Goal: Navigation & Orientation: Go to known website

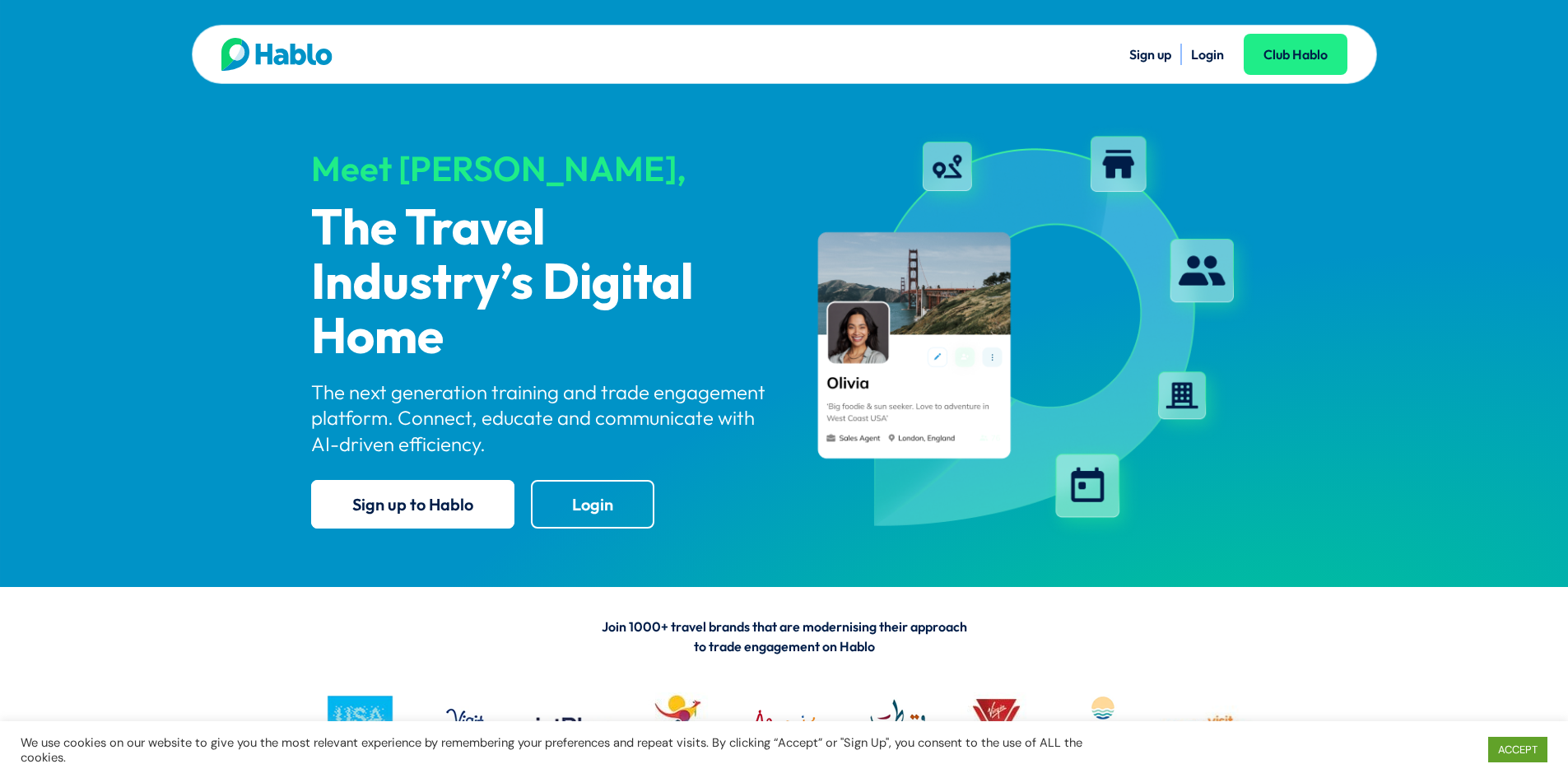
click at [1210, 51] on link "Login" at bounding box center [1207, 54] width 33 height 16
click at [1220, 48] on link "Login" at bounding box center [1207, 54] width 33 height 16
click at [1205, 59] on link "Login" at bounding box center [1207, 54] width 33 height 16
